Goal: Download file/media

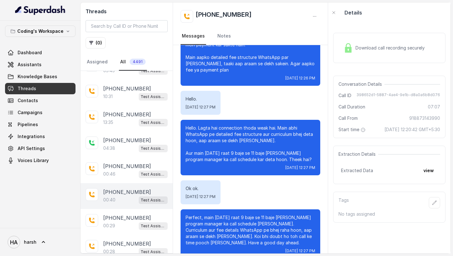
scroll to position [237, 0]
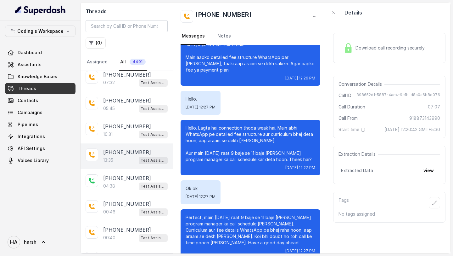
click at [129, 160] on div "13:35 Test Assistant-3" at bounding box center [135, 160] width 65 height 8
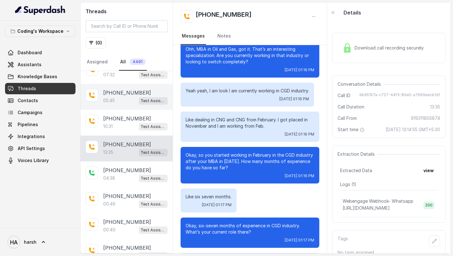
scroll to position [244, 0]
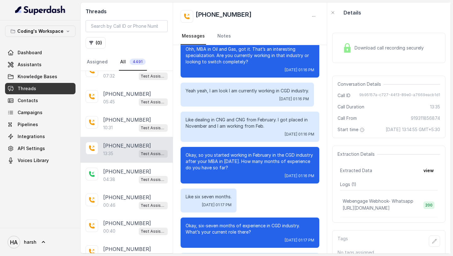
click at [366, 47] on span "Download call recording securely" at bounding box center [391, 48] width 72 height 6
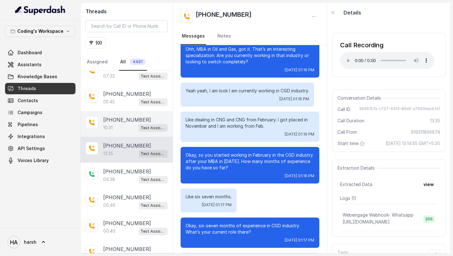
click at [123, 124] on div "10:31 Test Assistant-3" at bounding box center [135, 127] width 65 height 8
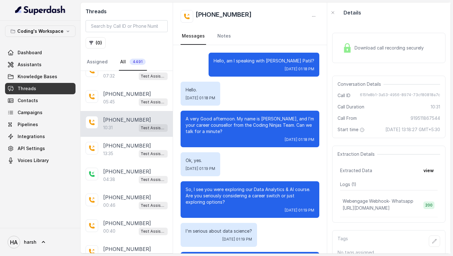
scroll to position [3004, 0]
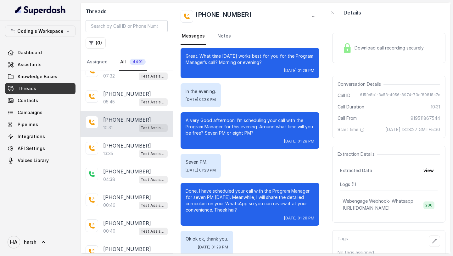
click at [393, 46] on span "Download call recording securely" at bounding box center [391, 48] width 72 height 6
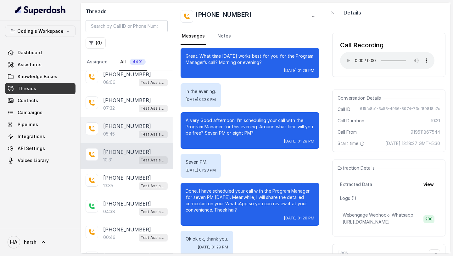
scroll to position [199, 0]
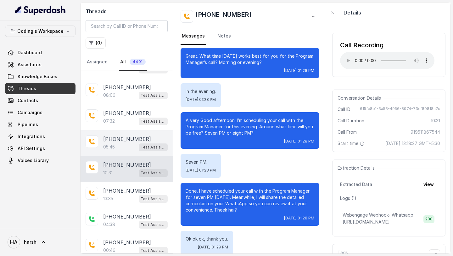
click at [136, 140] on p "[PHONE_NUMBER]" at bounding box center [127, 139] width 48 height 8
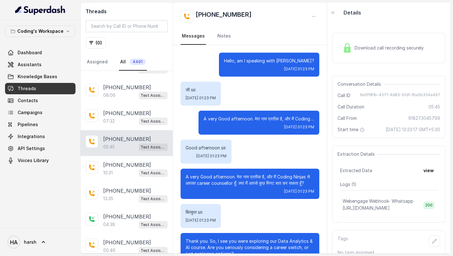
scroll to position [1597, 0]
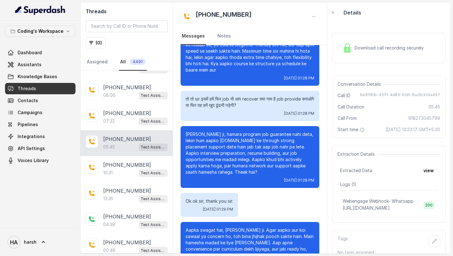
click at [366, 41] on div "Download call recording securely" at bounding box center [383, 48] width 86 height 14
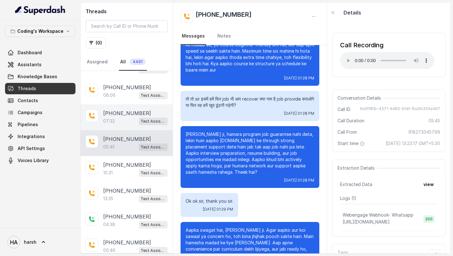
click at [132, 111] on p "[PHONE_NUMBER]" at bounding box center [127, 113] width 48 height 8
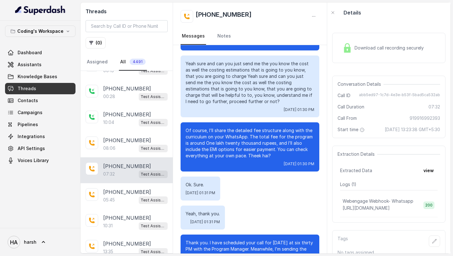
scroll to position [162, 0]
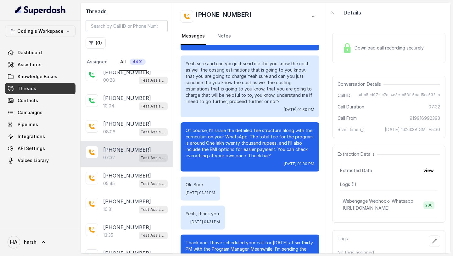
click at [396, 41] on div "Download call recording securely" at bounding box center [383, 48] width 86 height 14
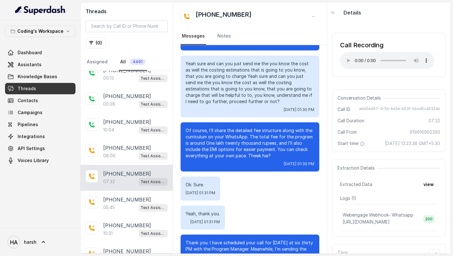
scroll to position [146, 0]
